Goal: Transaction & Acquisition: Purchase product/service

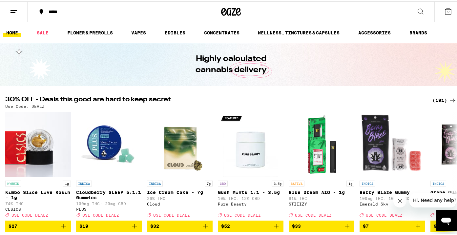
click at [79, 13] on button "*****" at bounding box center [91, 11] width 126 height 20
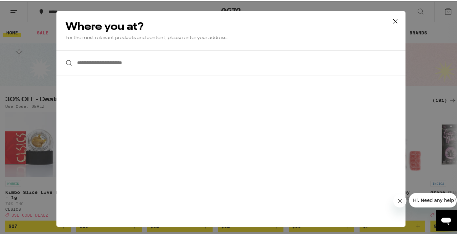
click at [112, 66] on input "**********" at bounding box center [230, 61] width 349 height 25
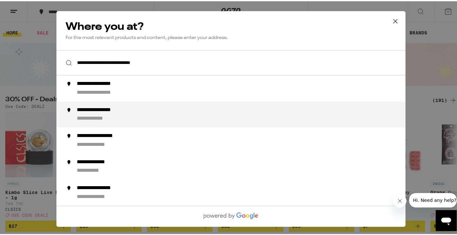
type input "**********"
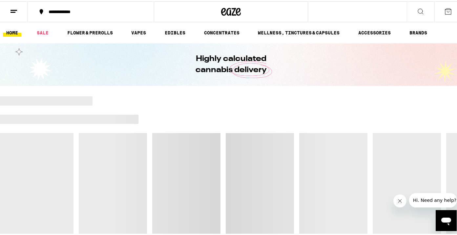
click at [98, 12] on div "**********" at bounding box center [94, 10] width 98 height 5
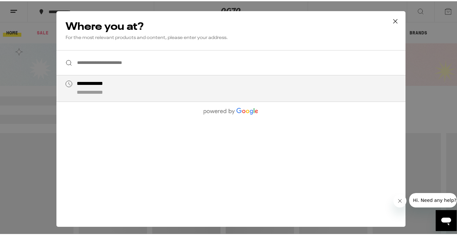
click at [140, 68] on input "**********" at bounding box center [230, 61] width 349 height 25
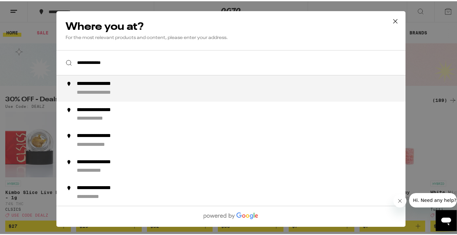
type input "**********"
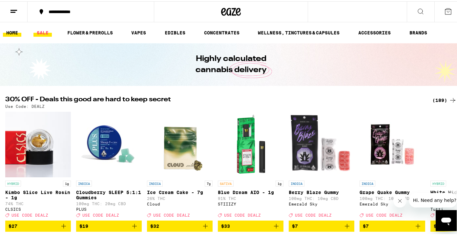
click at [38, 30] on link "SALE" at bounding box center [42, 32] width 18 height 8
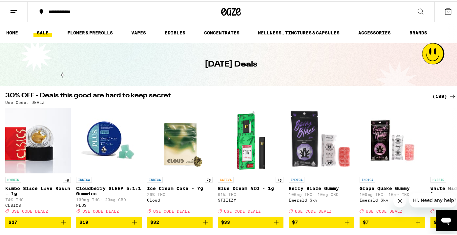
scroll to position [11, 0]
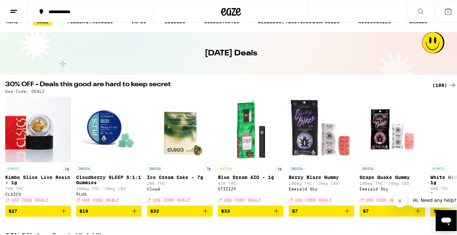
click at [439, 83] on div "(189)" at bounding box center [444, 84] width 24 height 8
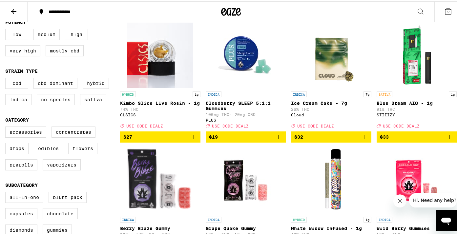
scroll to position [74, 0]
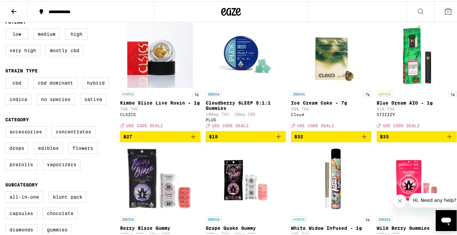
click at [445, 139] on icon "Add to bag" at bounding box center [449, 135] width 8 height 8
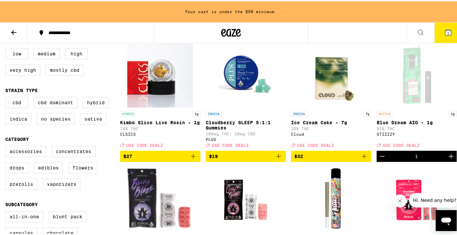
scroll to position [0, 0]
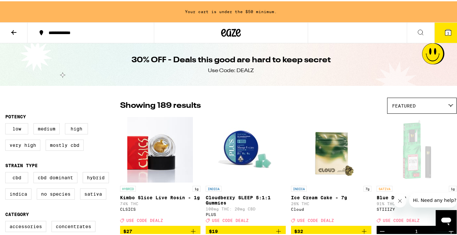
click at [9, 32] on button at bounding box center [14, 31] width 28 height 21
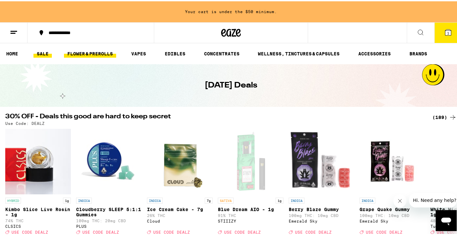
click at [93, 54] on link "FLOWER & PREROLLS" at bounding box center [90, 53] width 52 height 8
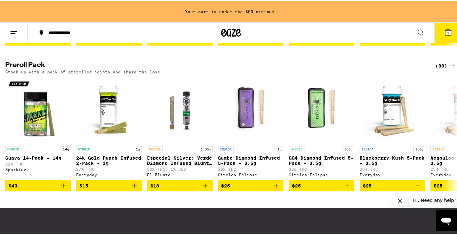
scroll to position [502, 0]
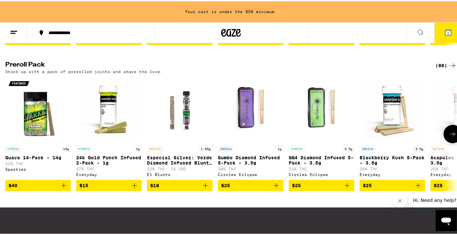
click at [64, 188] on icon "Add to bag" at bounding box center [64, 184] width 8 height 8
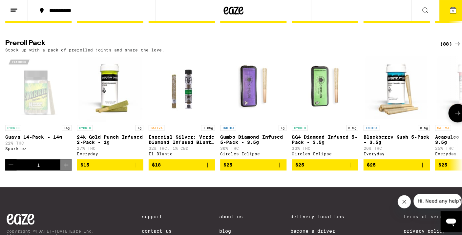
scroll to position [481, 0]
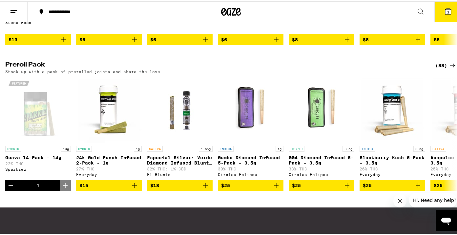
click at [440, 14] on button "2" at bounding box center [448, 10] width 28 height 20
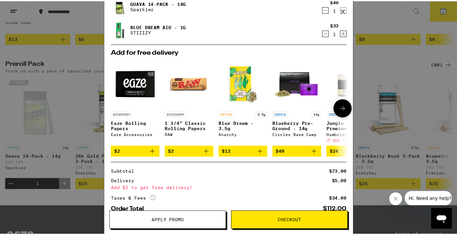
scroll to position [17, 0]
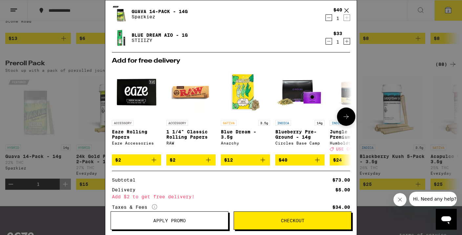
click at [262, 162] on icon "Add to bag" at bounding box center [262, 160] width 5 height 5
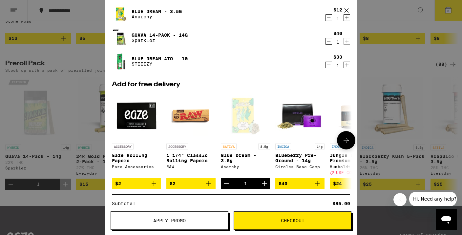
click at [224, 184] on icon "Decrement" at bounding box center [226, 184] width 5 height 0
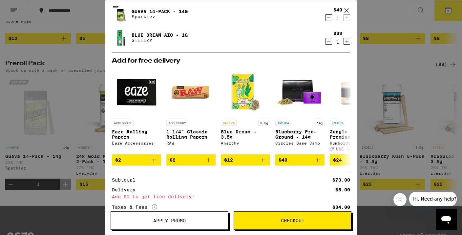
click at [349, 10] on icon at bounding box center [346, 11] width 10 height 10
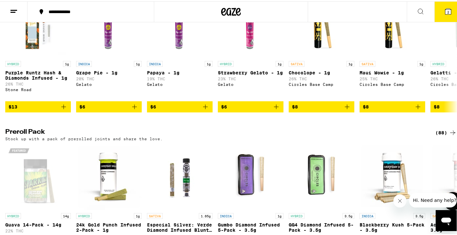
scroll to position [376, 0]
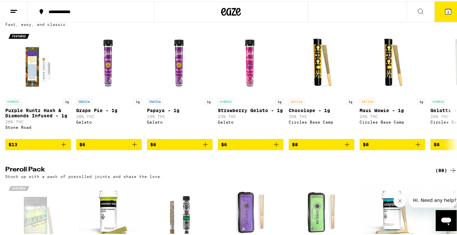
click at [439, 15] on button "2" at bounding box center [448, 10] width 28 height 20
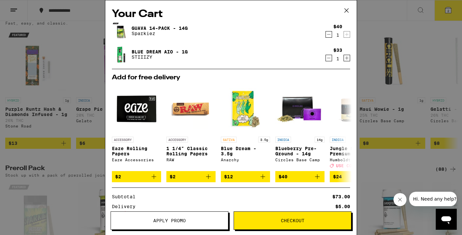
click at [348, 8] on icon at bounding box center [346, 11] width 10 height 10
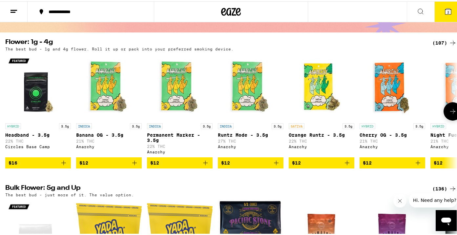
scroll to position [54, 0]
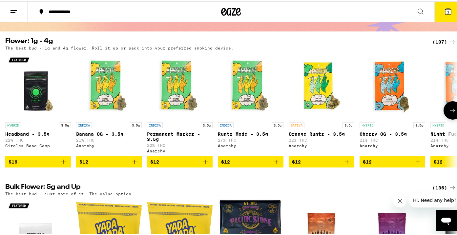
click at [448, 112] on icon at bounding box center [452, 109] width 8 height 8
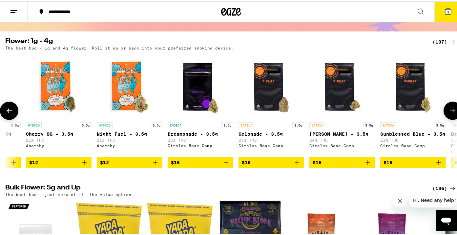
scroll to position [0, 375]
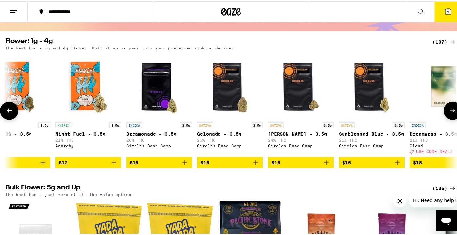
click at [450, 112] on icon at bounding box center [452, 109] width 5 height 5
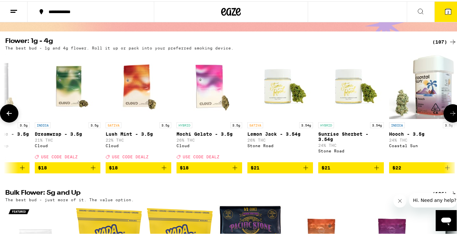
click at [448, 112] on icon at bounding box center [452, 112] width 8 height 8
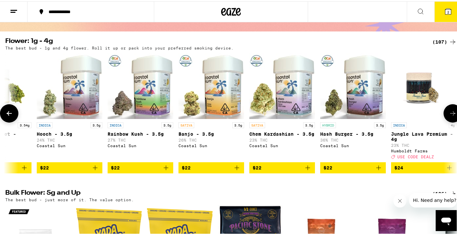
scroll to position [0, 1124]
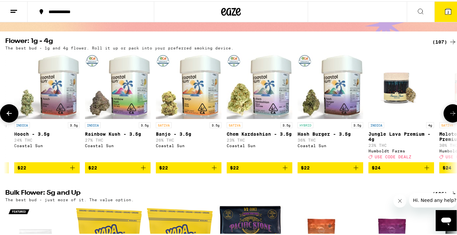
click at [448, 112] on icon at bounding box center [452, 112] width 8 height 8
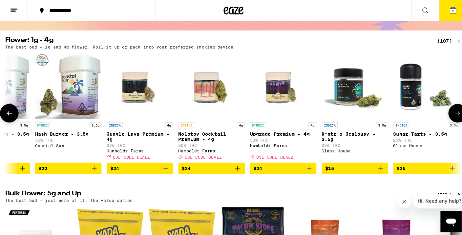
scroll to position [0, 1499]
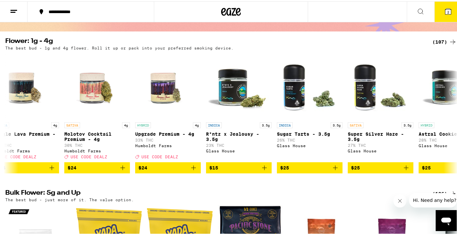
click at [449, 12] on button "2" at bounding box center [448, 10] width 28 height 20
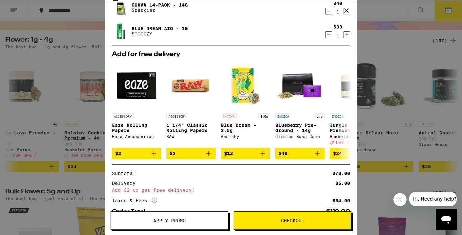
scroll to position [23, 0]
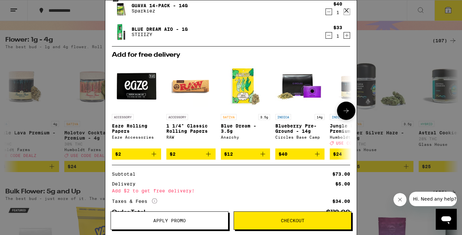
click at [342, 114] on icon at bounding box center [346, 111] width 8 height 8
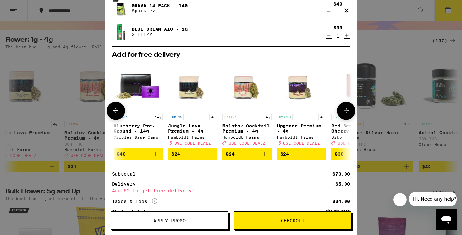
click at [342, 114] on icon at bounding box center [346, 111] width 8 height 8
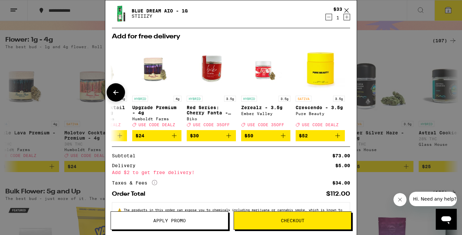
scroll to position [69, 0]
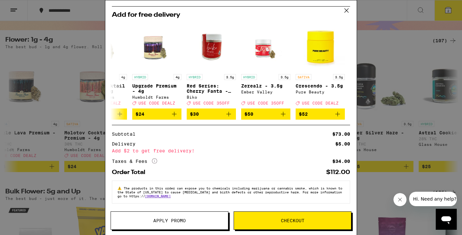
click at [296, 219] on span "Checkout" at bounding box center [293, 220] width 24 height 5
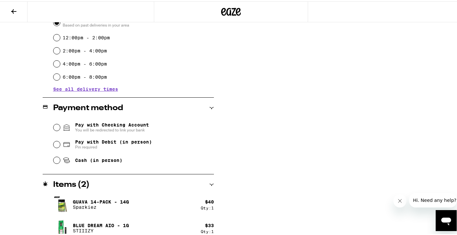
scroll to position [204, 0]
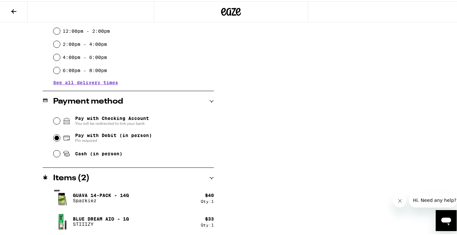
click at [56, 137] on input "Pay with Debit (in person) Pin required" at bounding box center [56, 136] width 7 height 7
radio input "true"
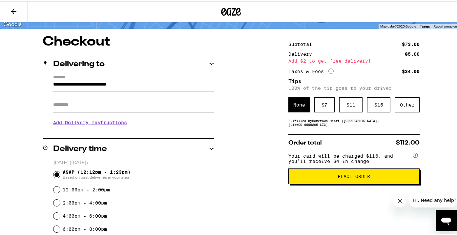
scroll to position [44, 0]
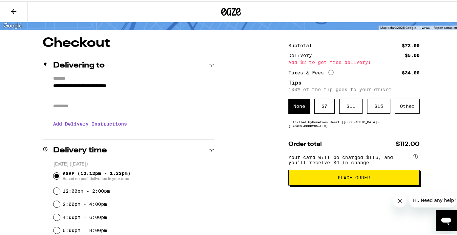
click at [351, 179] on span "Place Order" at bounding box center [353, 176] width 32 height 5
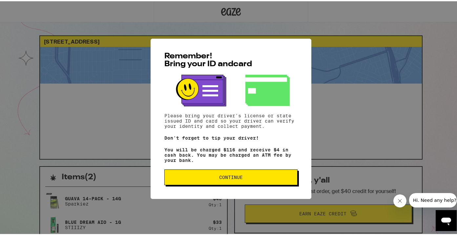
click at [235, 178] on span "Continue" at bounding box center [231, 176] width 24 height 5
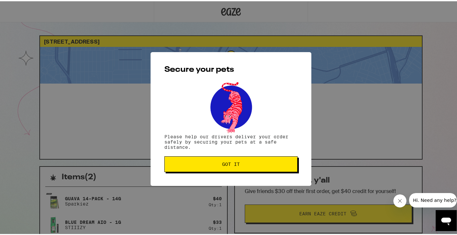
click at [224, 161] on span "Got it" at bounding box center [231, 163] width 18 height 5
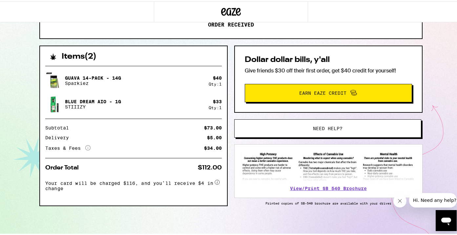
scroll to position [124, 0]
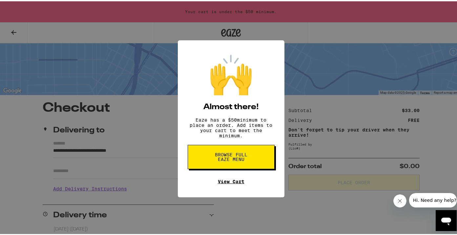
click at [223, 183] on link "View Cart" at bounding box center [231, 180] width 27 height 5
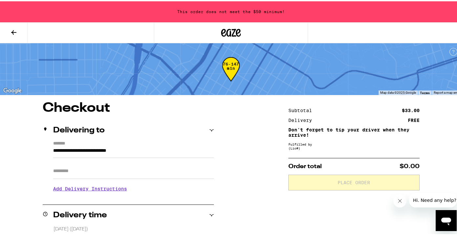
click at [16, 34] on icon at bounding box center [14, 31] width 8 height 8
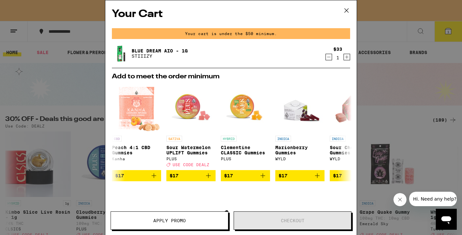
click at [349, 12] on icon at bounding box center [346, 11] width 10 height 10
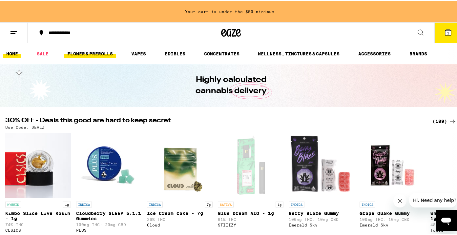
click at [89, 55] on link "FLOWER & PREROLLS" at bounding box center [90, 53] width 52 height 8
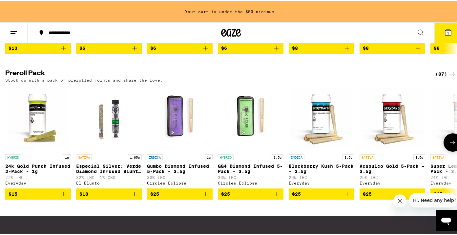
scroll to position [501, 0]
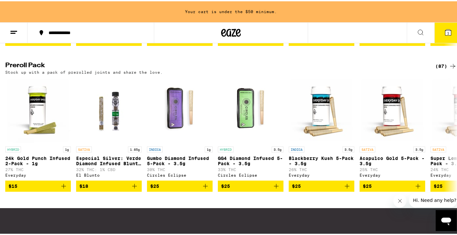
click at [448, 69] on icon at bounding box center [452, 65] width 8 height 8
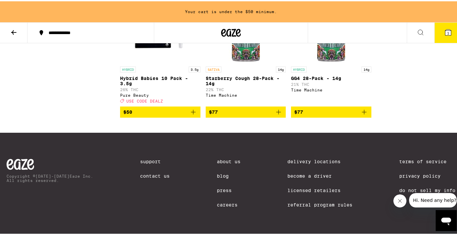
scroll to position [2697, 0]
click at [364, 115] on icon "Add to bag" at bounding box center [364, 111] width 8 height 8
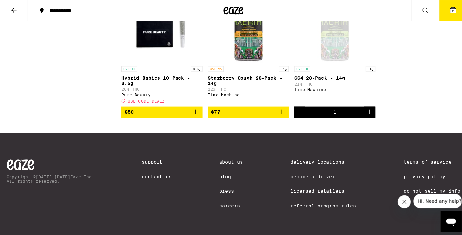
scroll to position [2676, 0]
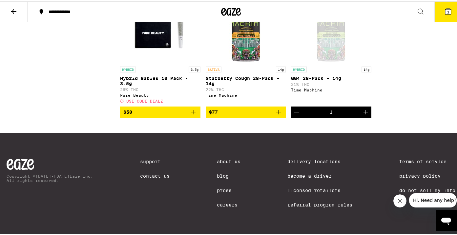
click at [446, 14] on button "2" at bounding box center [448, 10] width 28 height 20
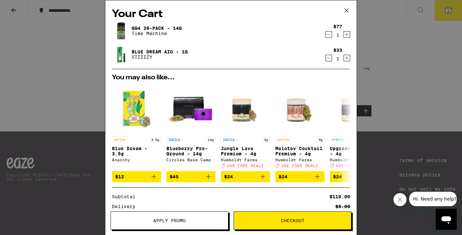
scroll to position [69, 0]
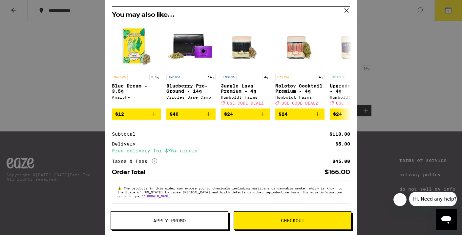
click at [279, 223] on button "Checkout" at bounding box center [292, 220] width 118 height 18
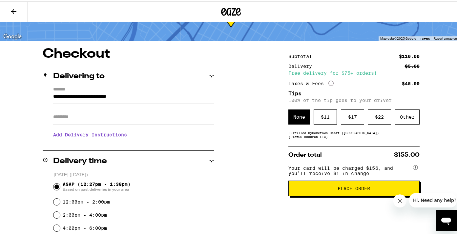
scroll to position [35, 0]
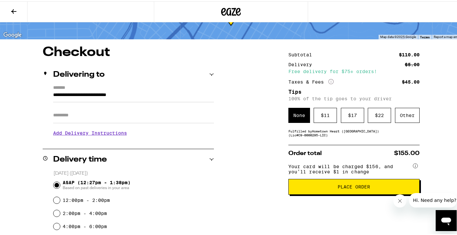
click at [354, 188] on span "Place Order" at bounding box center [353, 185] width 32 height 5
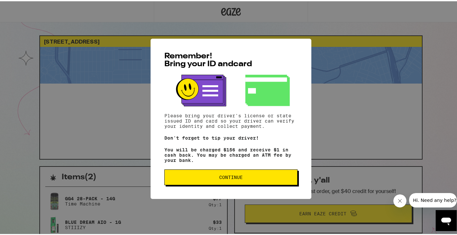
click at [230, 178] on span "Continue" at bounding box center [231, 176] width 24 height 5
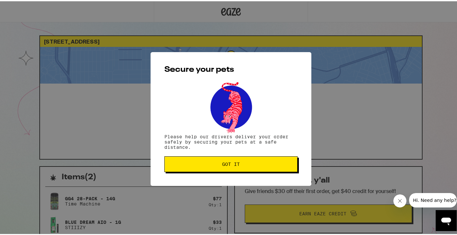
click at [225, 159] on button "Got it" at bounding box center [230, 163] width 133 height 16
